Goal: Information Seeking & Learning: Learn about a topic

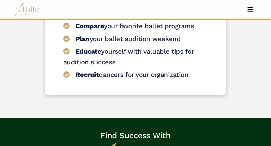
scroll to position [731, 0]
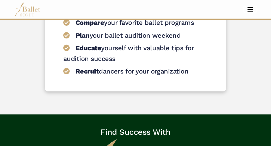
click at [251, 9] on span "Toggle navigation" at bounding box center [250, 9] width 5 height 1
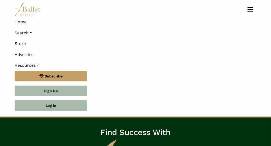
scroll to position [829, 0]
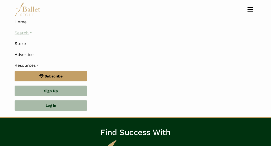
click at [27, 34] on link "Search" at bounding box center [136, 32] width 242 height 11
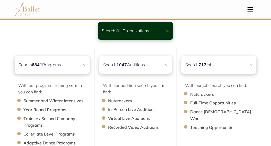
scroll to position [52, 0]
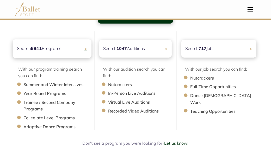
click at [46, 49] on p "Search 6841 Programs" at bounding box center [39, 48] width 45 height 7
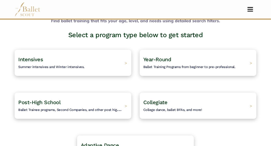
scroll to position [52, 0]
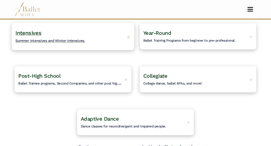
click at [121, 39] on div "Intensives Summer intensives and Winter intensives. >" at bounding box center [73, 35] width 123 height 27
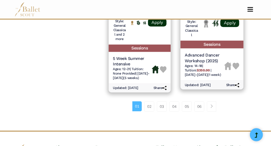
scroll to position [861, 0]
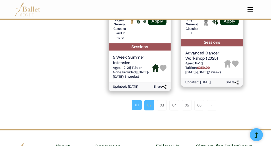
click at [150, 105] on link "02" at bounding box center [150, 105] width 10 height 10
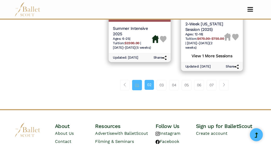
scroll to position [914, 0]
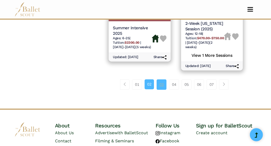
click at [160, 82] on link "03" at bounding box center [162, 84] width 10 height 10
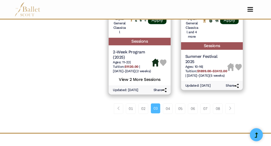
scroll to position [861, 0]
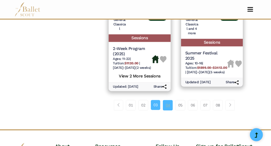
click at [165, 109] on link "04" at bounding box center [168, 105] width 10 height 10
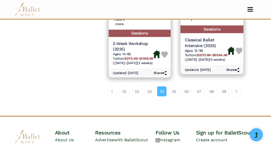
scroll to position [914, 0]
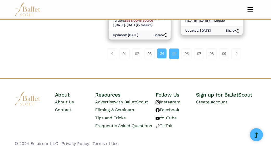
click at [175, 54] on link "05" at bounding box center [174, 53] width 10 height 10
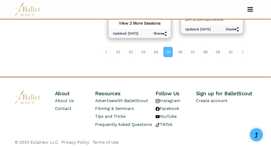
scroll to position [942, 0]
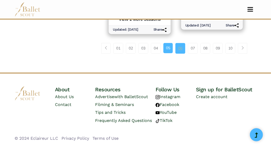
click at [181, 49] on link "06" at bounding box center [181, 48] width 10 height 10
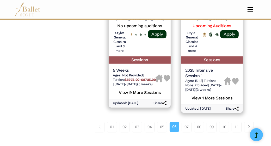
scroll to position [861, 0]
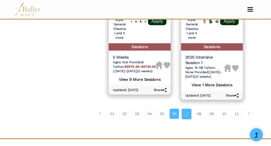
click at [185, 119] on link "07" at bounding box center [187, 113] width 10 height 10
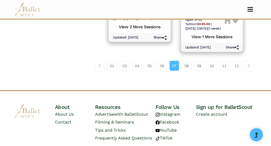
scroll to position [914, 0]
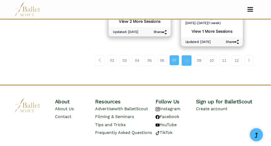
click at [186, 64] on link "08" at bounding box center [187, 60] width 10 height 10
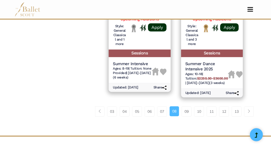
scroll to position [861, 0]
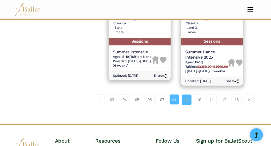
click at [190, 98] on link "09" at bounding box center [187, 99] width 10 height 10
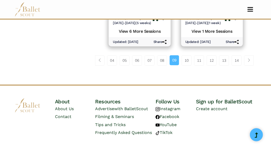
scroll to position [930, 0]
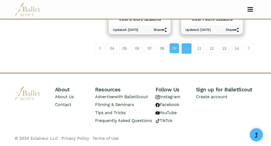
click at [190, 51] on link "10" at bounding box center [187, 48] width 10 height 10
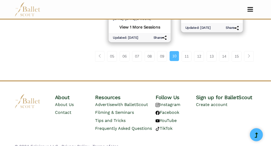
scroll to position [942, 0]
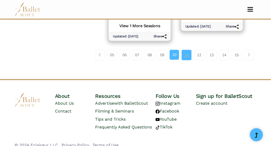
click at [190, 50] on link "11" at bounding box center [187, 55] width 10 height 10
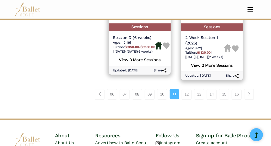
scroll to position [914, 0]
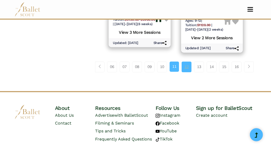
click at [190, 62] on link "12" at bounding box center [187, 66] width 10 height 10
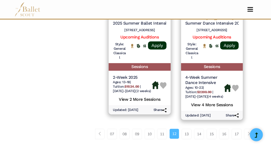
scroll to position [835, 0]
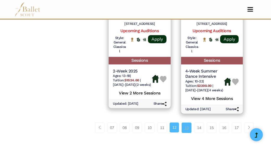
click at [190, 122] on link "13" at bounding box center [187, 127] width 10 height 10
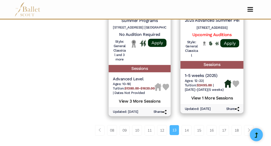
scroll to position [835, 0]
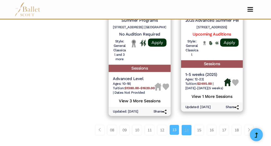
click at [186, 125] on link "14" at bounding box center [187, 130] width 10 height 10
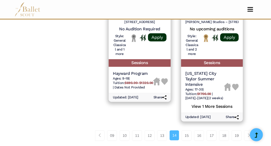
scroll to position [861, 0]
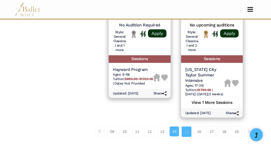
click at [190, 126] on link "15" at bounding box center [187, 131] width 10 height 10
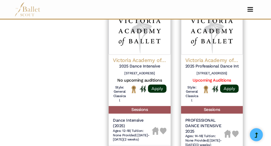
scroll to position [835, 0]
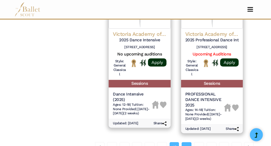
click at [187, 143] on link "16" at bounding box center [187, 147] width 10 height 10
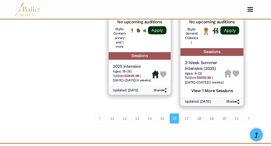
scroll to position [861, 0]
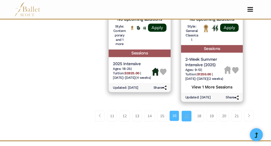
click at [187, 110] on link "17" at bounding box center [187, 115] width 10 height 10
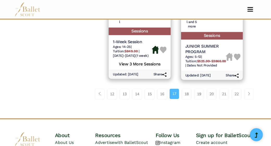
scroll to position [888, 0]
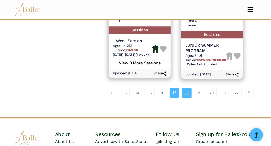
click at [188, 91] on link "18" at bounding box center [187, 92] width 10 height 10
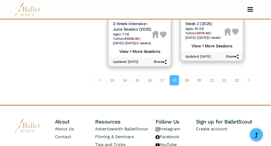
scroll to position [914, 0]
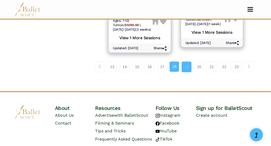
click at [187, 64] on link "19" at bounding box center [187, 66] width 10 height 10
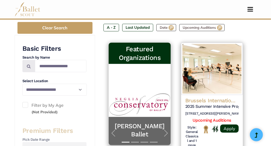
scroll to position [52, 0]
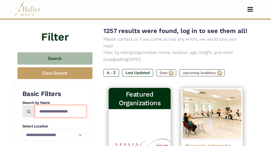
click at [67, 112] on input "Search by names..." at bounding box center [61, 111] width 52 height 12
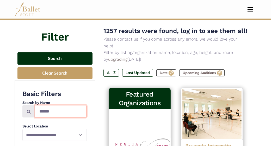
type input "******"
click at [61, 55] on button "Search" at bounding box center [54, 58] width 75 height 12
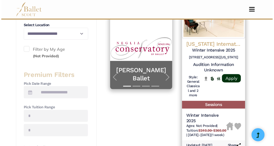
scroll to position [128, 0]
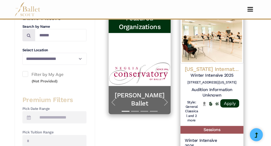
click at [204, 66] on h4 "[US_STATE] International Dance Festival" at bounding box center [212, 69] width 55 height 7
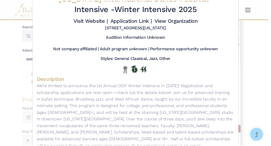
scroll to position [0, 0]
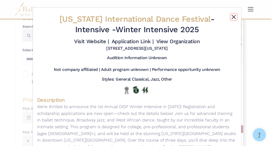
click at [232, 17] on button "Close" at bounding box center [234, 17] width 6 height 6
